Goal: Navigation & Orientation: Find specific page/section

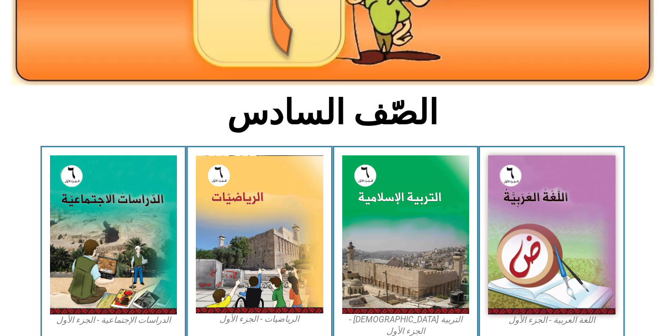
scroll to position [211, 0]
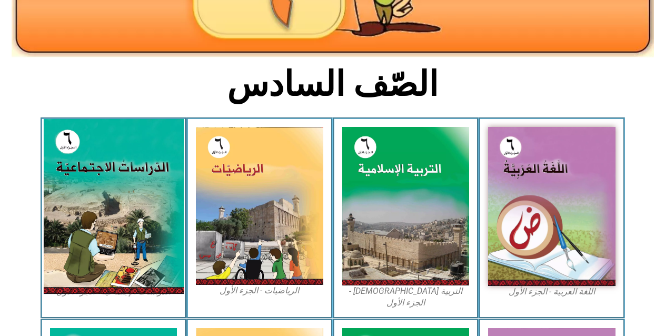
click at [144, 213] on img at bounding box center [113, 206] width 140 height 175
click at [97, 238] on img at bounding box center [113, 206] width 140 height 175
click at [105, 201] on img at bounding box center [113, 206] width 140 height 175
click at [100, 146] on img at bounding box center [113, 206] width 140 height 175
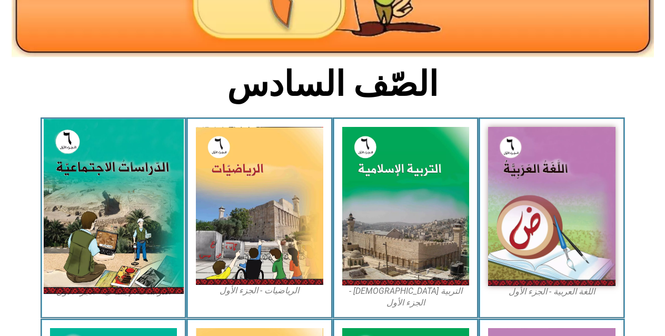
click at [101, 148] on img at bounding box center [113, 206] width 140 height 175
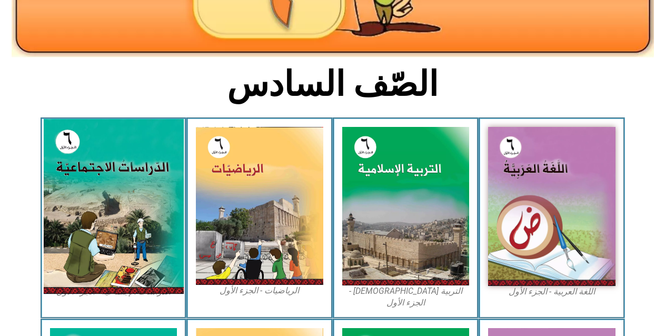
click at [101, 149] on img at bounding box center [113, 206] width 140 height 175
click at [125, 202] on img at bounding box center [113, 206] width 140 height 175
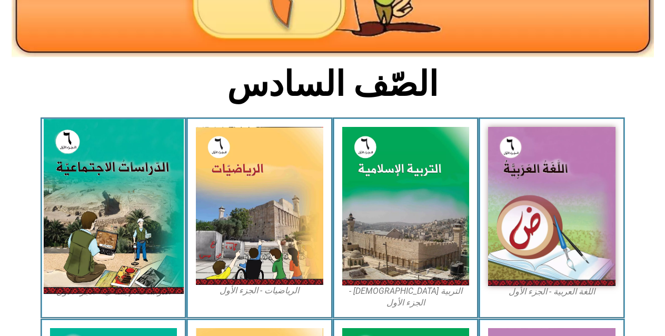
click at [125, 202] on img at bounding box center [113, 206] width 140 height 175
click at [132, 176] on img at bounding box center [113, 206] width 140 height 175
click at [134, 168] on img at bounding box center [113, 206] width 140 height 175
click at [138, 150] on img at bounding box center [113, 206] width 140 height 175
click at [136, 138] on img at bounding box center [113, 206] width 140 height 175
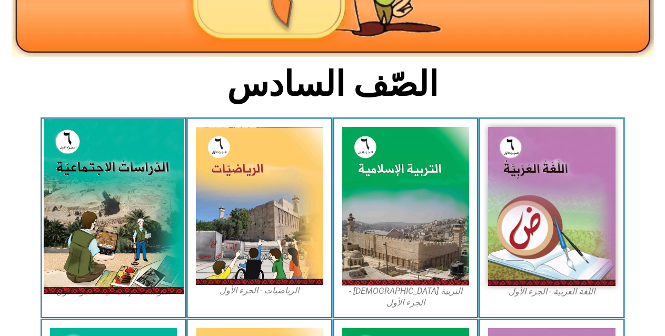
click at [124, 131] on img at bounding box center [113, 206] width 140 height 175
click at [115, 168] on img at bounding box center [113, 206] width 140 height 175
click at [113, 171] on img at bounding box center [113, 206] width 140 height 175
